Goal: Find specific page/section: Find specific page/section

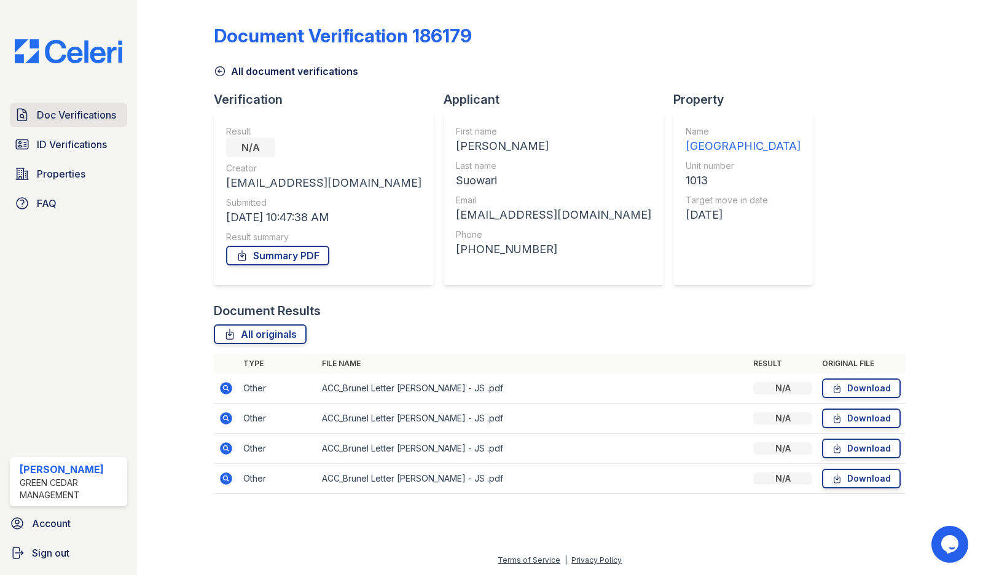
click at [66, 108] on span "Doc Verifications" at bounding box center [76, 115] width 79 height 15
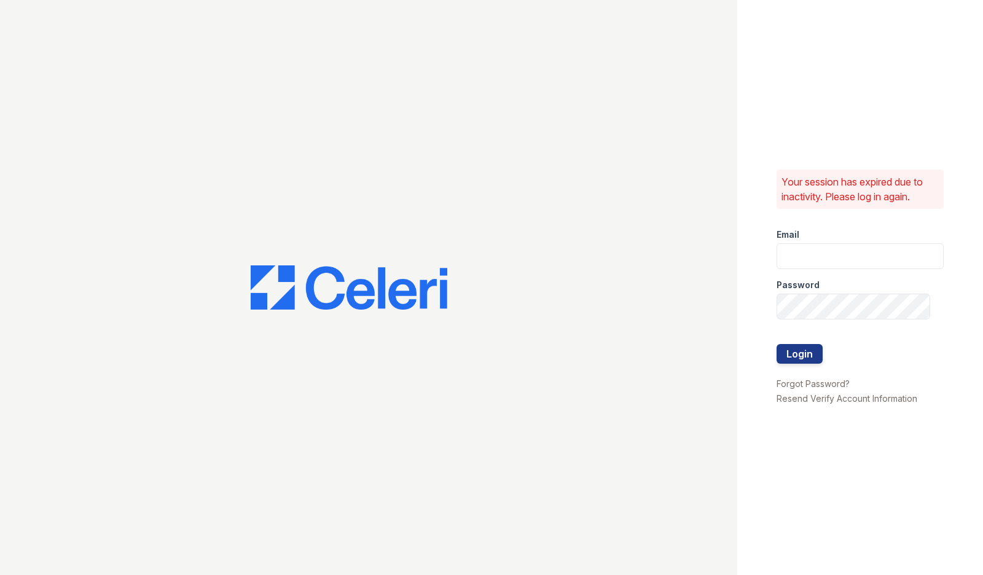
type input "[PERSON_NAME][EMAIL_ADDRESS][PERSON_NAME][DOMAIN_NAME]"
click at [806, 353] on button "Login" at bounding box center [800, 354] width 46 height 20
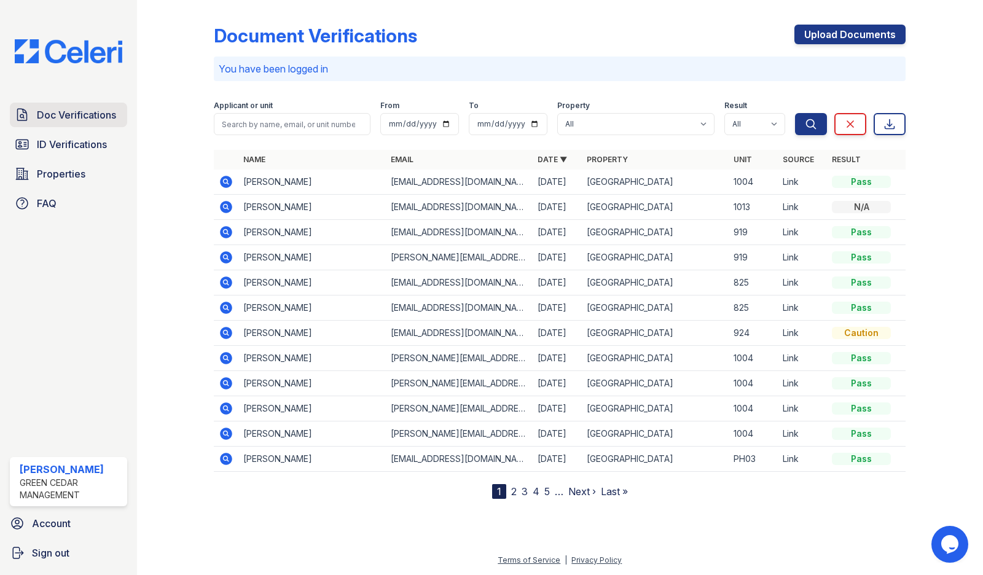
click at [67, 119] on span "Doc Verifications" at bounding box center [76, 115] width 79 height 15
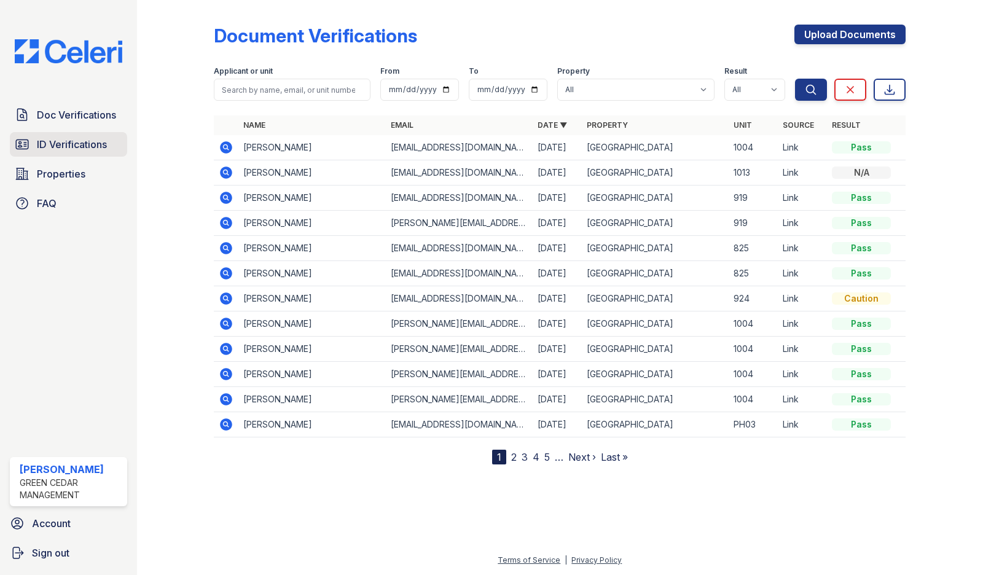
click at [64, 156] on link "ID Verifications" at bounding box center [68, 144] width 117 height 25
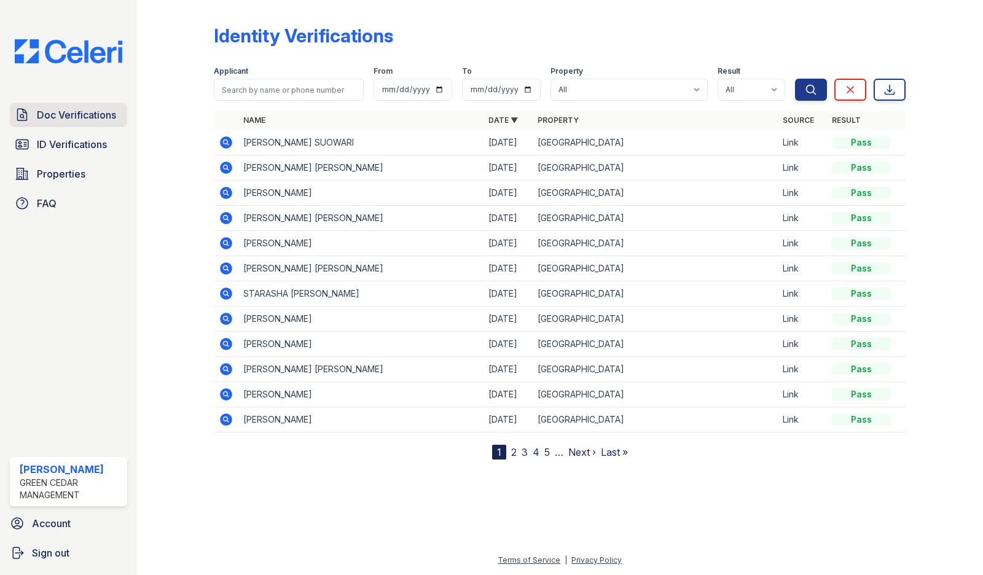
click at [78, 120] on span "Doc Verifications" at bounding box center [76, 115] width 79 height 15
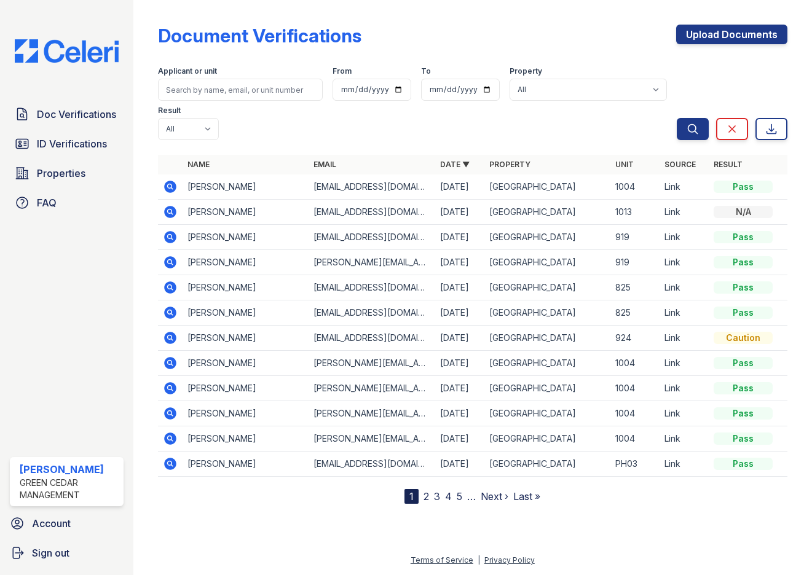
click at [455, 152] on div at bounding box center [473, 152] width 630 height 5
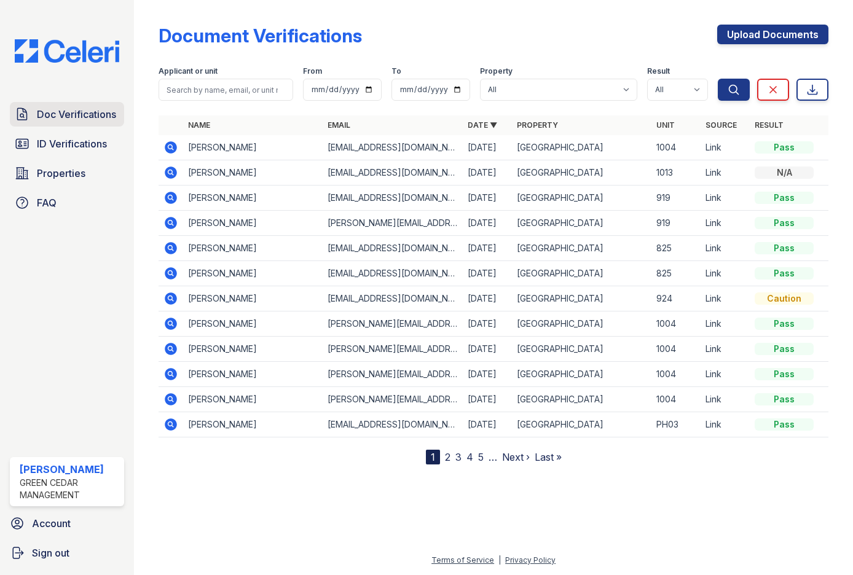
click at [58, 120] on span "Doc Verifications" at bounding box center [76, 114] width 79 height 15
click at [47, 150] on span "ID Verifications" at bounding box center [72, 143] width 70 height 15
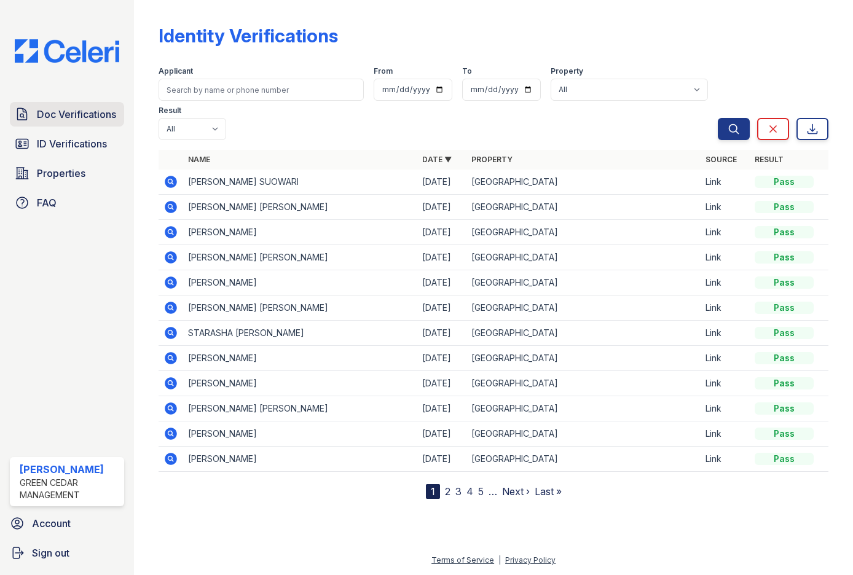
click at [98, 112] on span "Doc Verifications" at bounding box center [76, 114] width 79 height 15
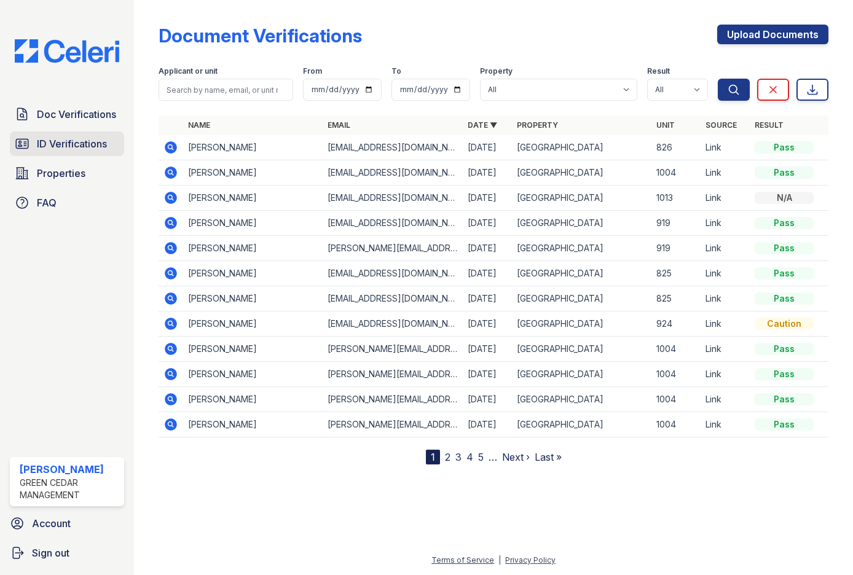
click at [74, 148] on span "ID Verifications" at bounding box center [72, 143] width 70 height 15
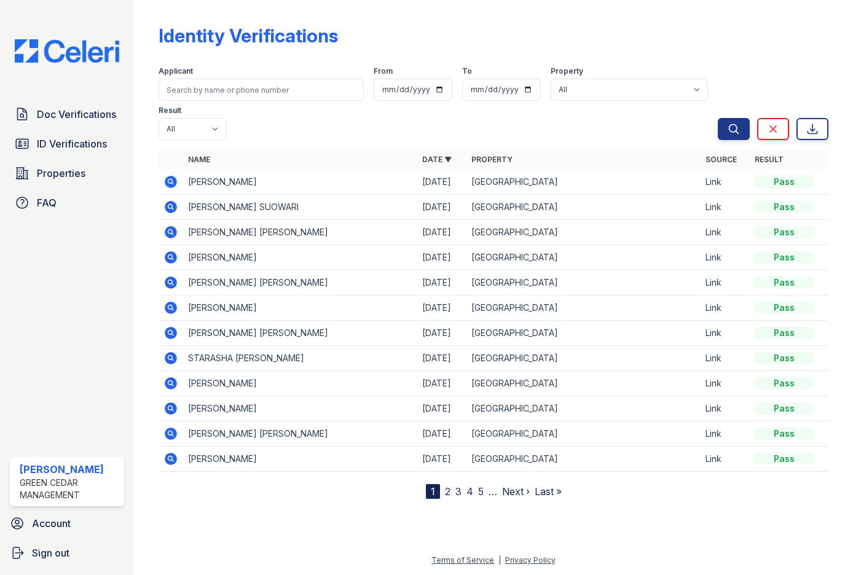
click at [74, 131] on div "Doc Verifications ID Verifications Properties FAQ" at bounding box center [67, 158] width 124 height 113
click at [61, 144] on span "ID Verifications" at bounding box center [72, 143] width 70 height 15
click at [83, 106] on link "Doc Verifications" at bounding box center [67, 114] width 114 height 25
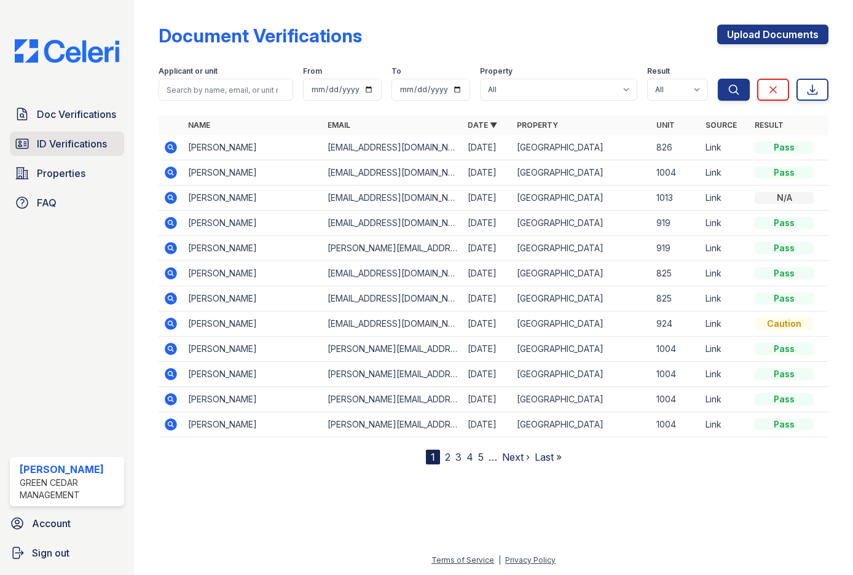
click at [86, 148] on span "ID Verifications" at bounding box center [72, 143] width 70 height 15
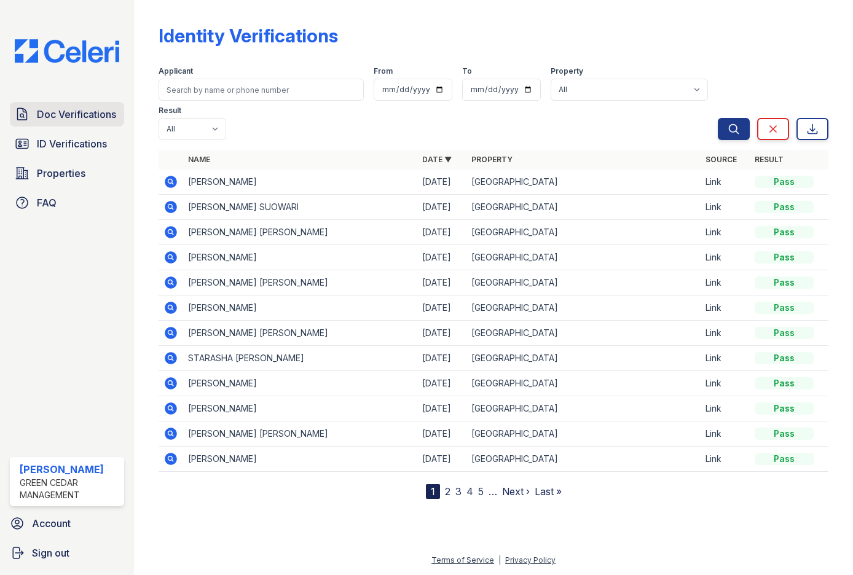
click at [81, 120] on span "Doc Verifications" at bounding box center [76, 114] width 79 height 15
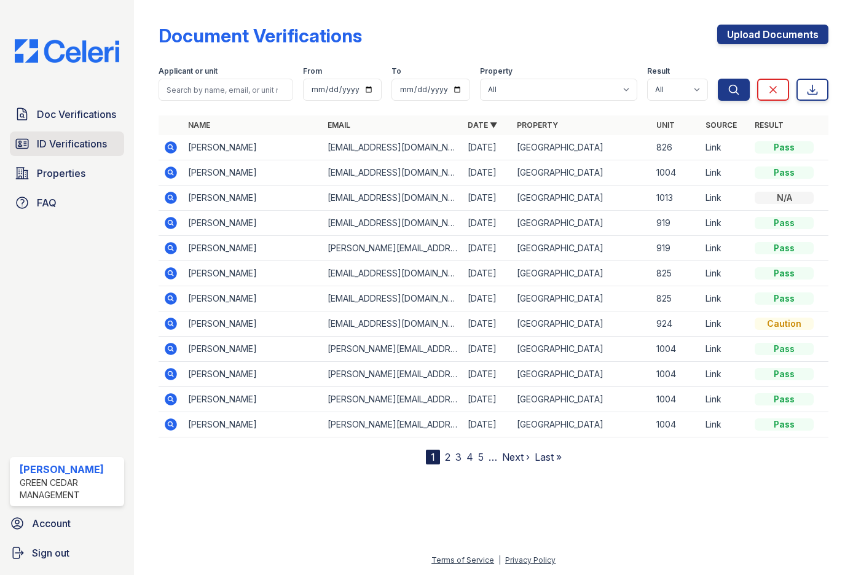
click at [69, 149] on span "ID Verifications" at bounding box center [72, 143] width 70 height 15
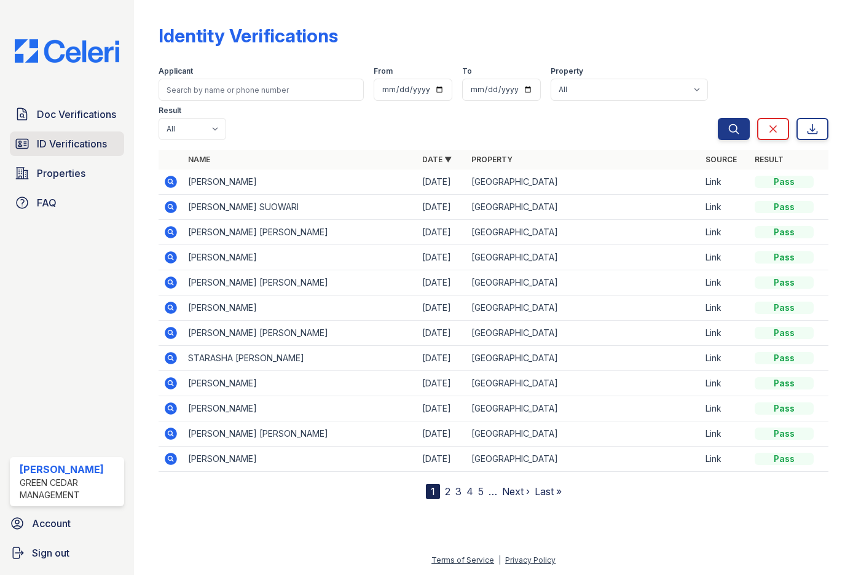
click at [74, 140] on span "ID Verifications" at bounding box center [72, 143] width 70 height 15
click at [71, 113] on span "Doc Verifications" at bounding box center [76, 114] width 79 height 15
